Goal: Transaction & Acquisition: Purchase product/service

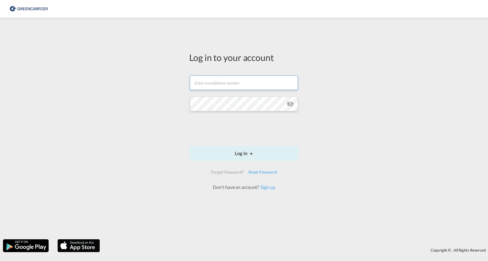
click at [215, 81] on input "text" at bounding box center [244, 82] width 108 height 15
type input "thilo.strasdat@hartrodt.com"
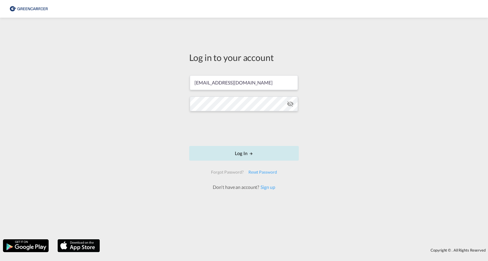
click at [246, 155] on button "Log In" at bounding box center [244, 153] width 110 height 15
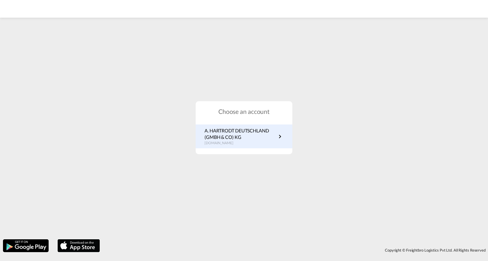
click at [242, 136] on p "A. HARTRODT DEUTSCHLAND (GMBH & CO) KG" at bounding box center [240, 134] width 72 height 13
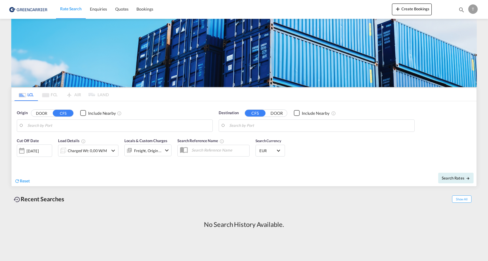
click at [51, 129] on input "Search by Port" at bounding box center [118, 125] width 182 height 9
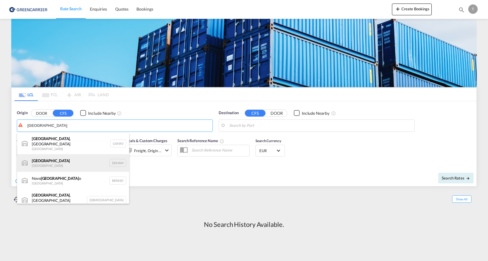
click at [53, 156] on div "[GEOGRAPHIC_DATA] [GEOGRAPHIC_DATA] DEHAM" at bounding box center [73, 163] width 112 height 18
type input "[GEOGRAPHIC_DATA], [GEOGRAPHIC_DATA]"
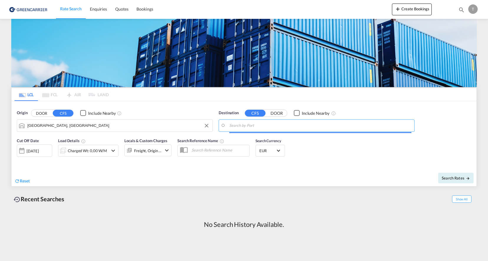
click at [249, 128] on input "Search by Port" at bounding box center [320, 125] width 182 height 9
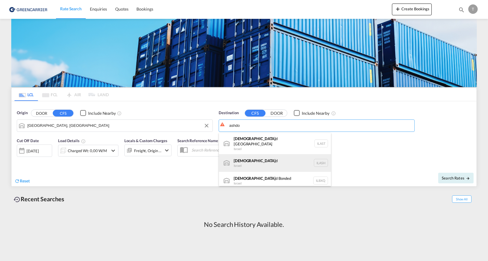
click at [248, 158] on div "Ashdo d Israel [GEOGRAPHIC_DATA]" at bounding box center [275, 163] width 112 height 18
type input "Ashdod, ILASH"
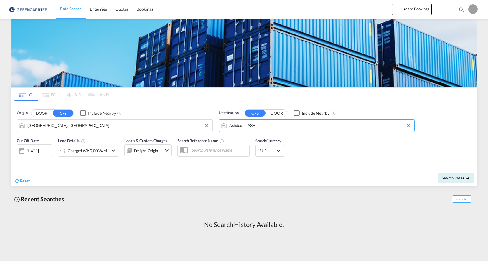
click at [22, 152] on div at bounding box center [21, 151] width 9 height 12
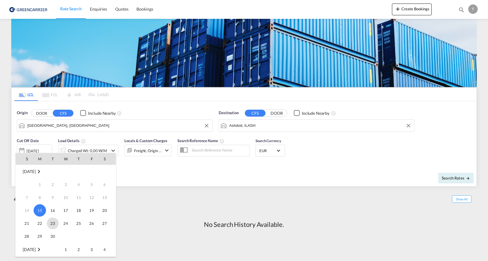
click at [54, 221] on span "23" at bounding box center [53, 224] width 12 height 12
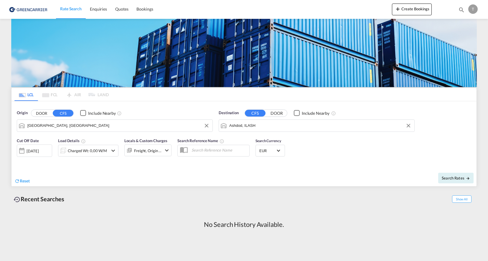
click at [111, 150] on md-icon "icon-chevron-down" at bounding box center [113, 150] width 7 height 7
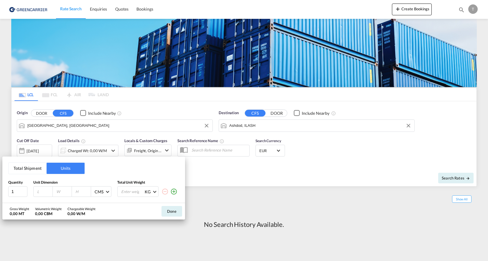
click at [174, 190] on md-icon "icon-plus-circle-outline" at bounding box center [173, 191] width 7 height 7
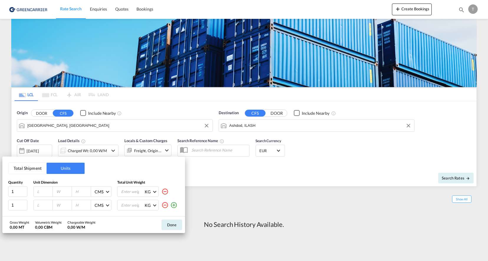
click at [175, 205] on md-icon "icon-plus-circle-outline" at bounding box center [173, 205] width 7 height 7
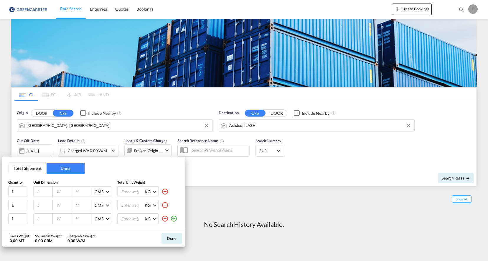
click at [44, 193] on input "number" at bounding box center [45, 191] width 16 height 5
type input "120"
click at [174, 218] on md-icon "icon-plus-circle-outline" at bounding box center [173, 218] width 7 height 7
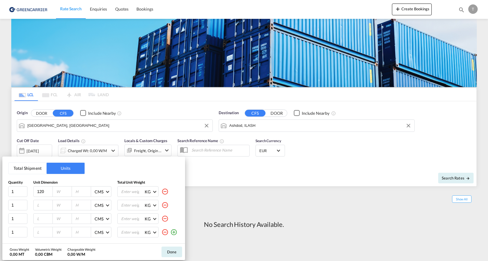
click at [174, 218] on div "KG KG LB" at bounding box center [148, 219] width 62 height 11
click at [174, 232] on md-icon "icon-plus-circle-outline" at bounding box center [173, 232] width 7 height 7
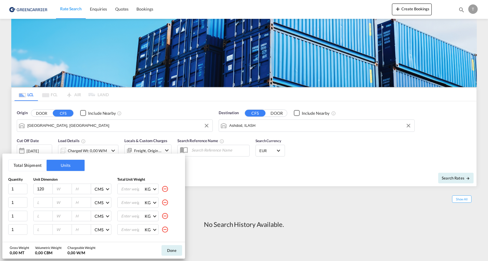
scroll to position [12, 0]
